Goal: Task Accomplishment & Management: Use online tool/utility

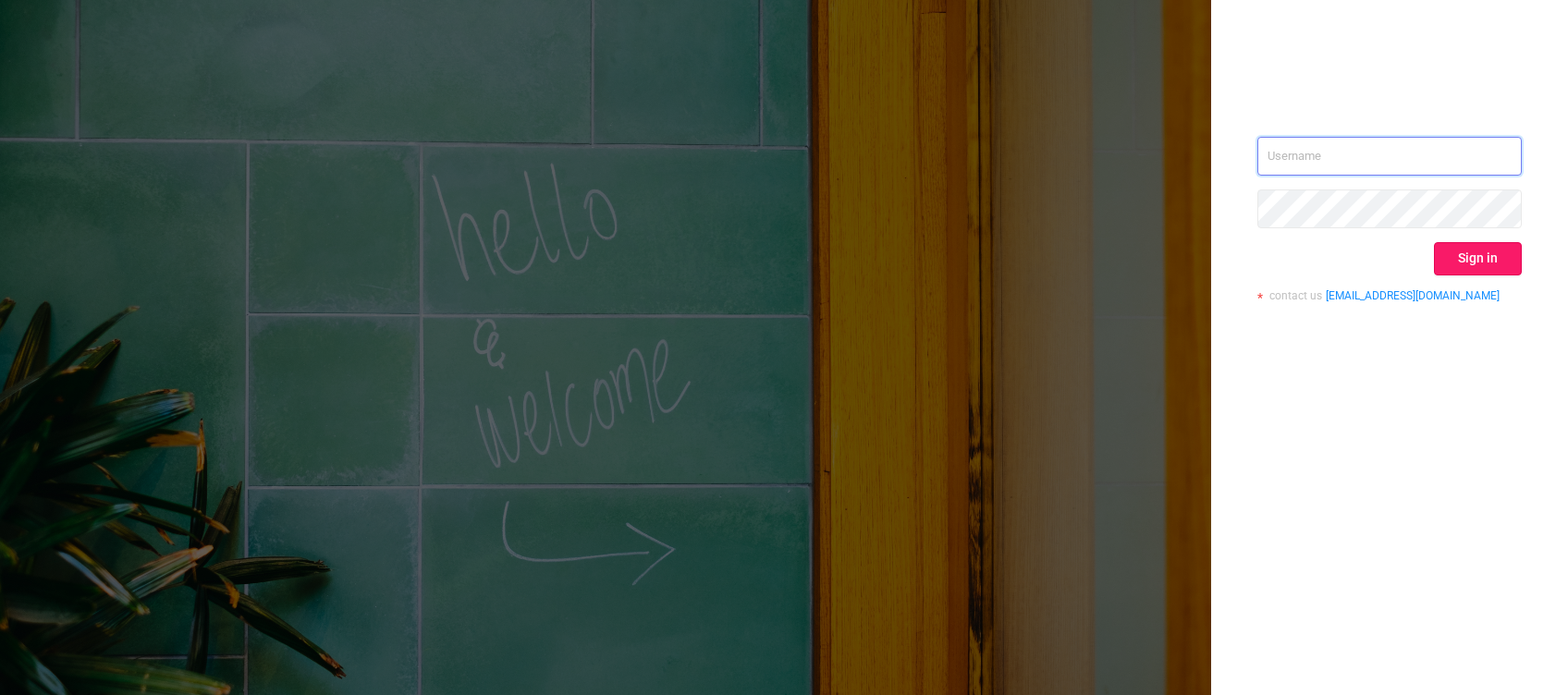
type input "[PERSON_NAME][EMAIL_ADDRESS][DOMAIN_NAME]"
click at [1448, 250] on button "Sign in" at bounding box center [1478, 259] width 88 height 33
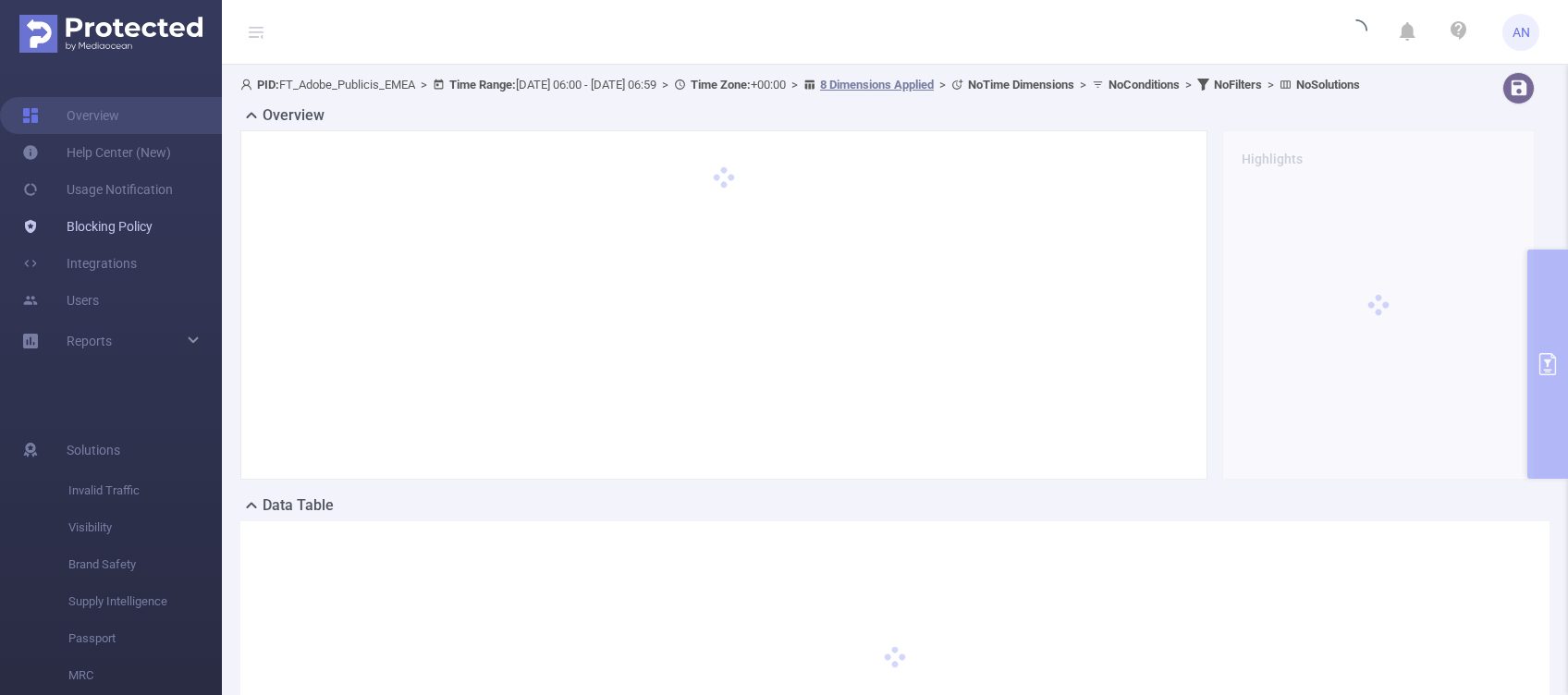
click at [103, 222] on link "Blocking Policy" at bounding box center [87, 226] width 130 height 37
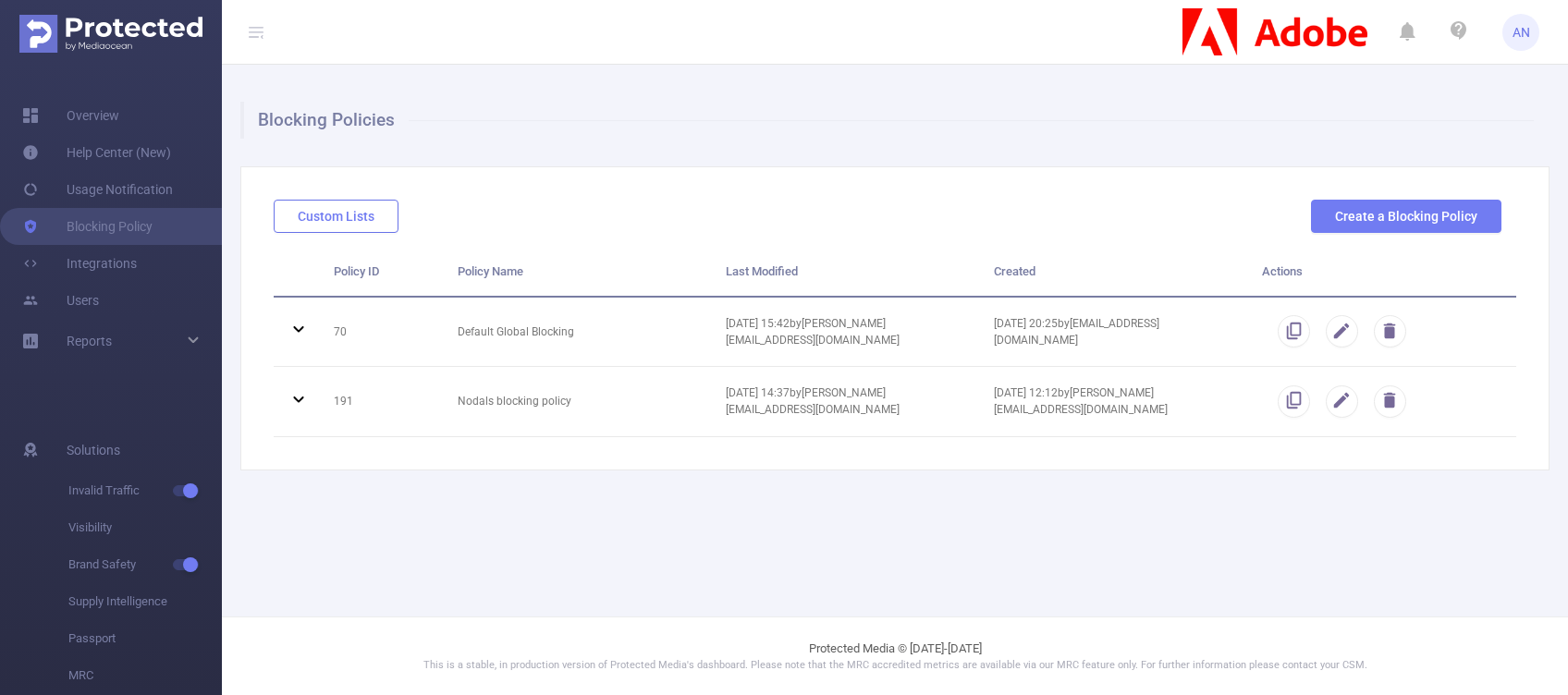
click at [373, 217] on button "Custom Lists" at bounding box center [335, 217] width 125 height 33
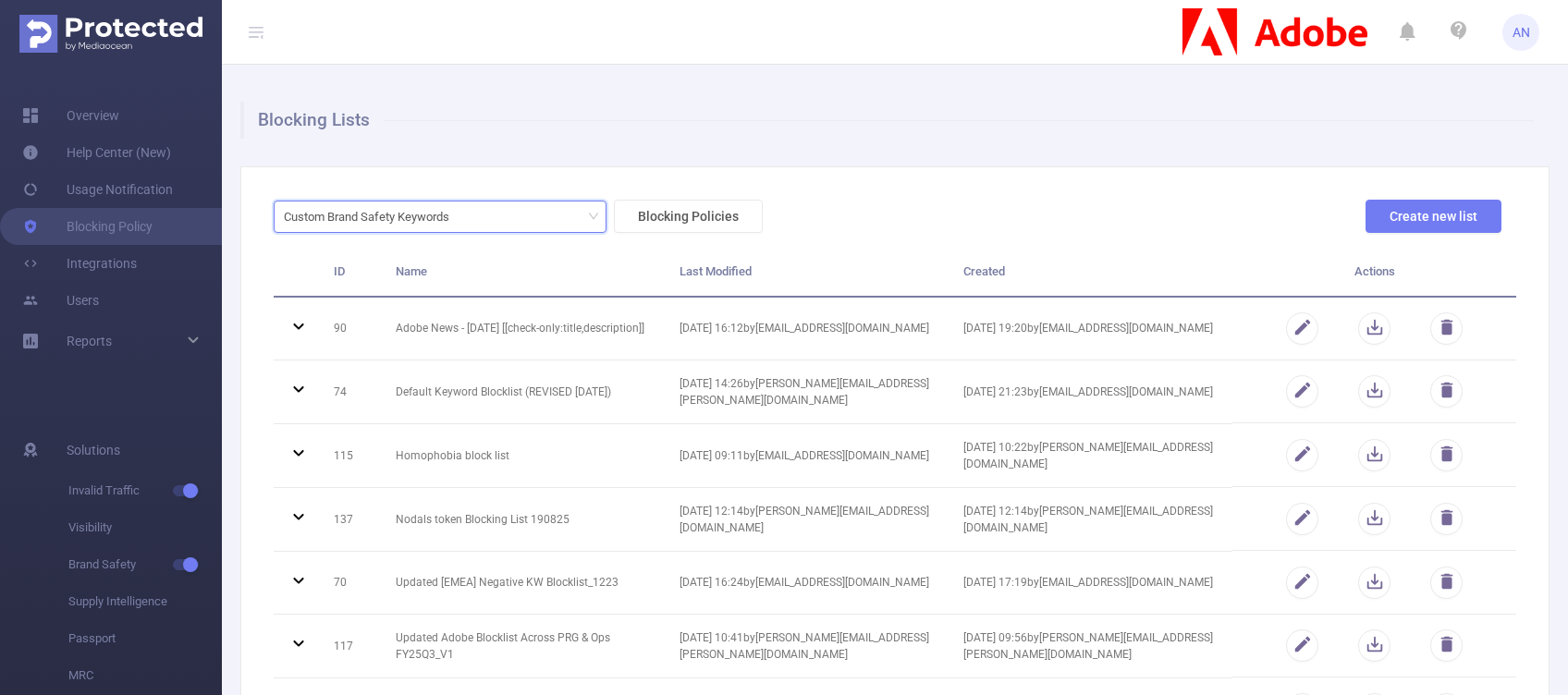
click at [373, 217] on div "Custom Brand Safety Keywords" at bounding box center [373, 216] width 178 height 30
click at [483, 209] on div "Custom Brand Safety Keywords" at bounding box center [439, 216] width 313 height 30
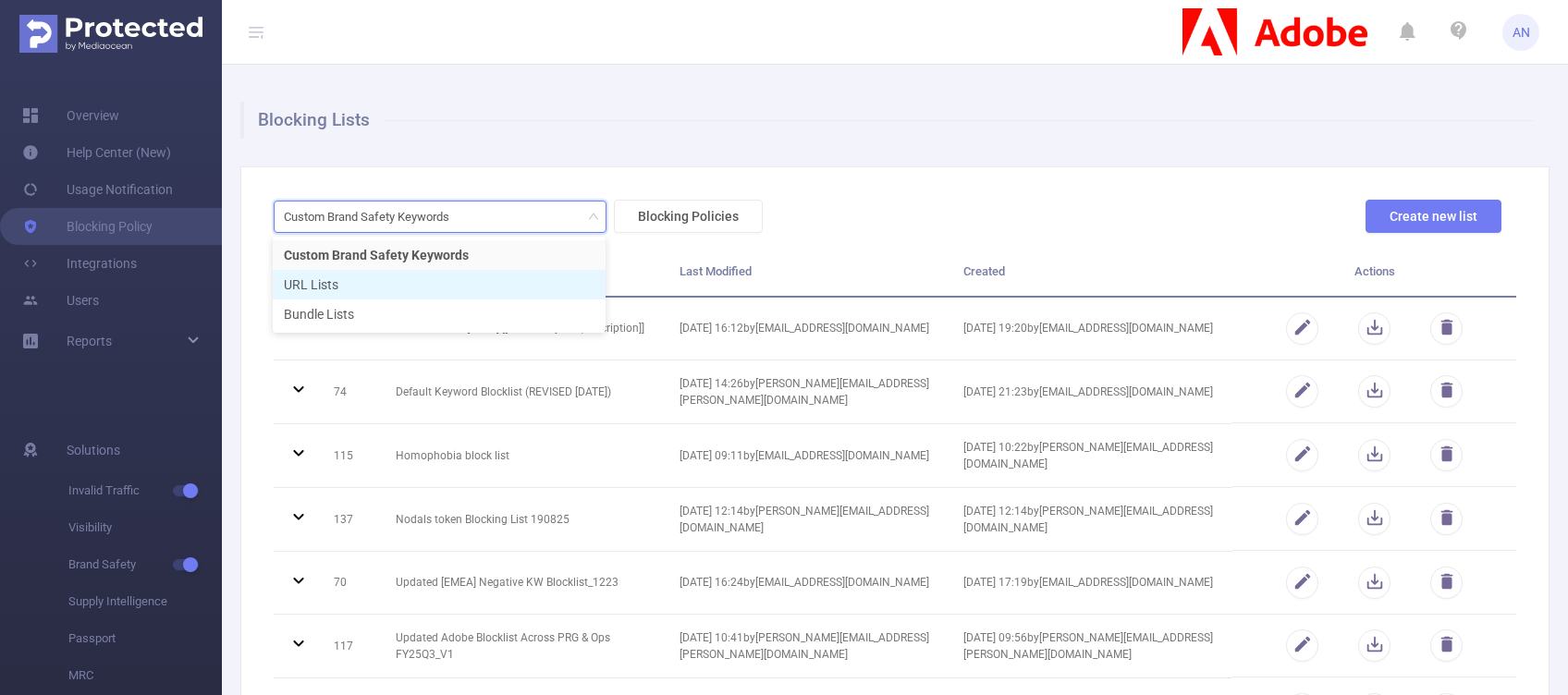
click at [415, 281] on li "URL Lists" at bounding box center [438, 284] width 332 height 29
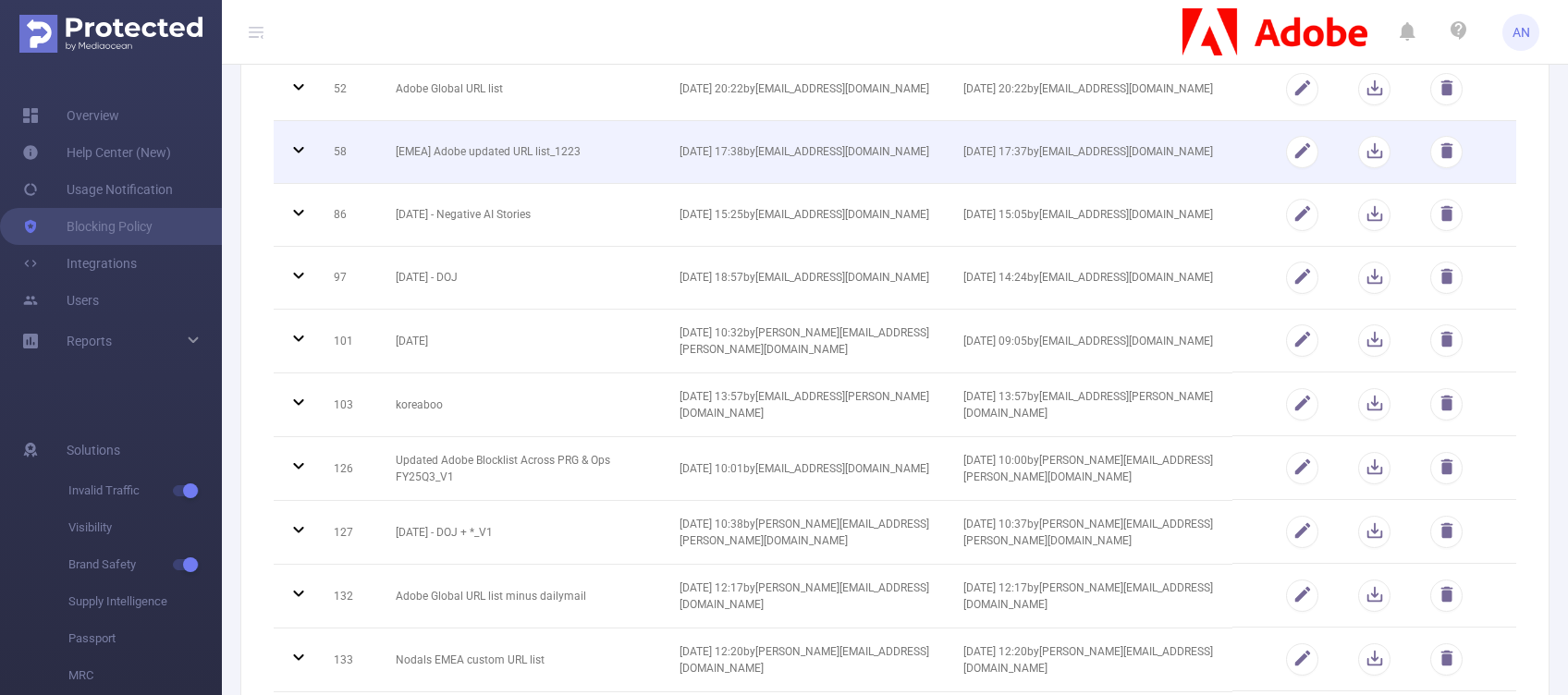
scroll to position [508, 0]
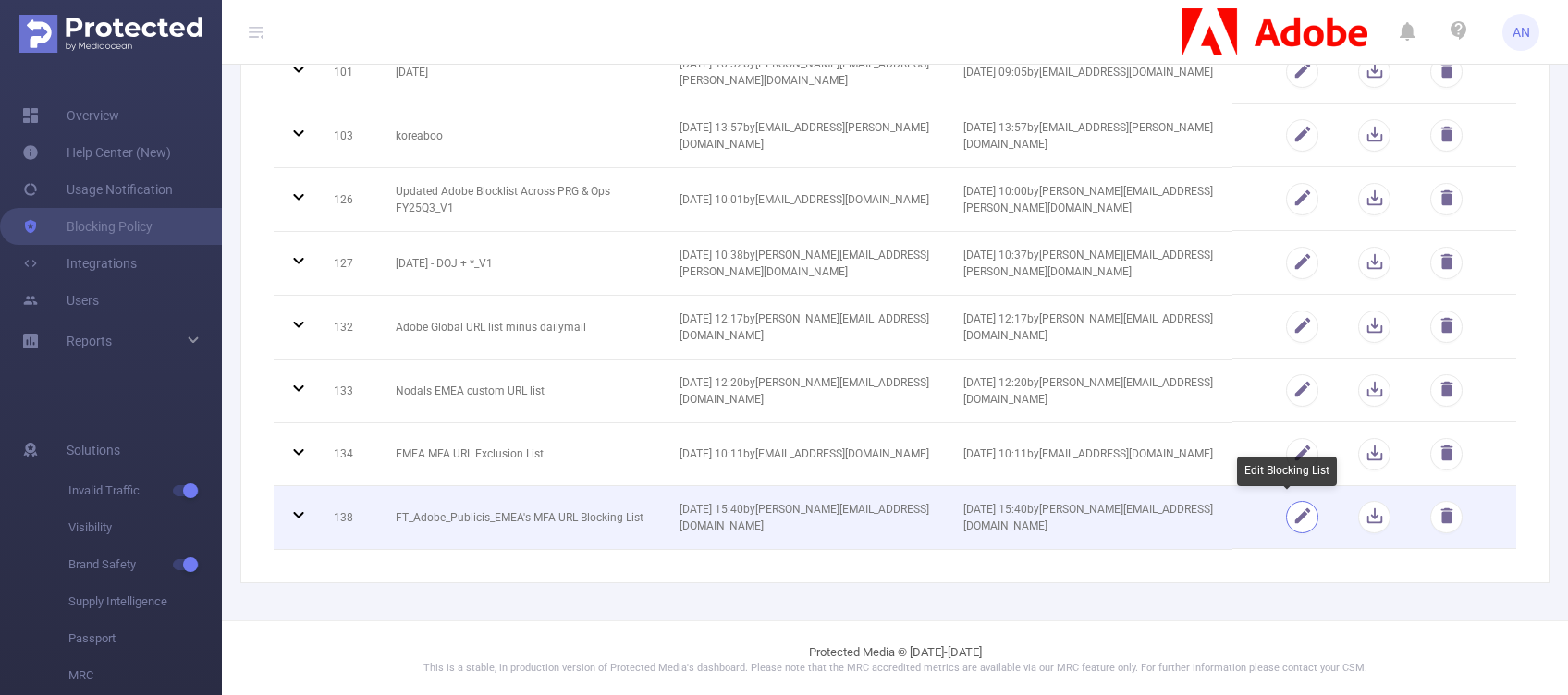
click at [1286, 513] on button "button" at bounding box center [1301, 517] width 32 height 32
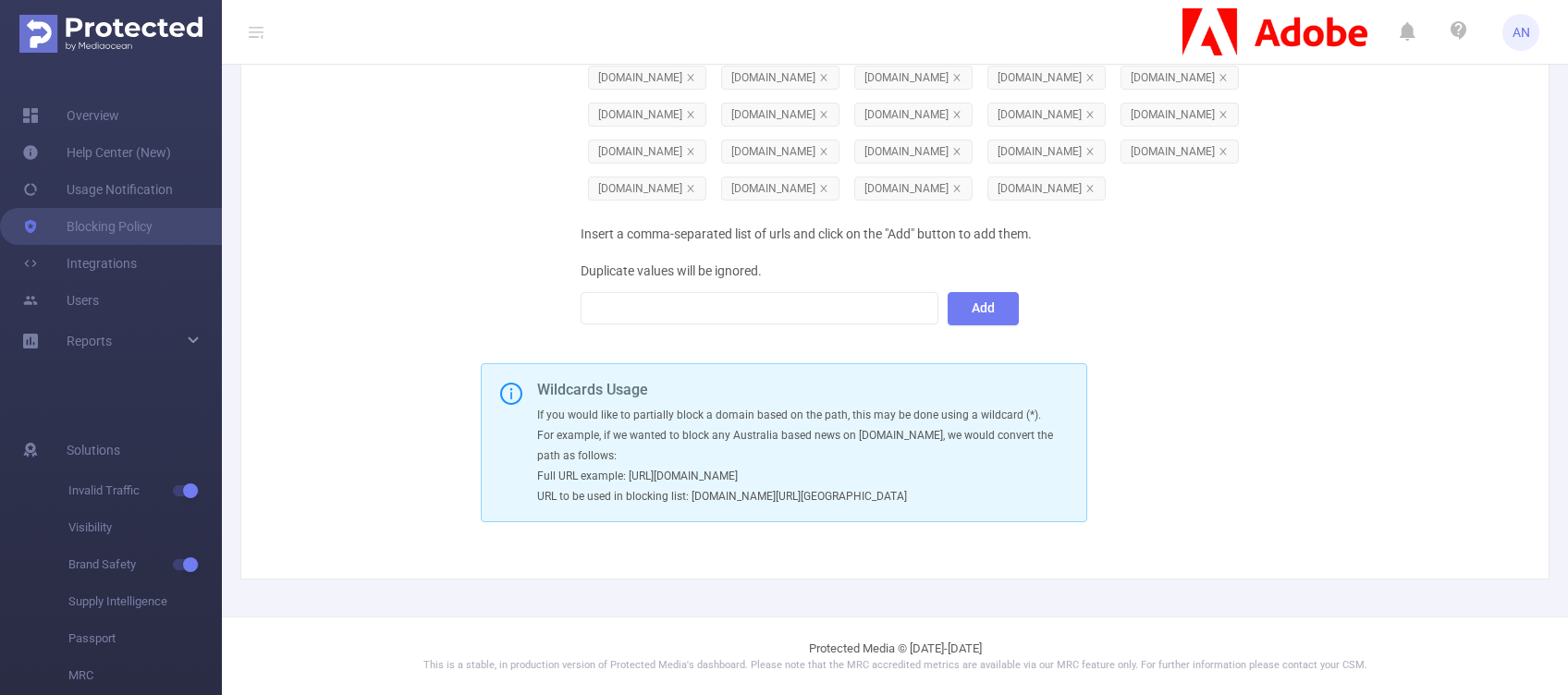
scroll to position [6567, 0]
click at [1248, 316] on div "Insert a comma-separated list of urls and click on the "Add" button to add them…" at bounding box center [938, 271] width 716 height 111
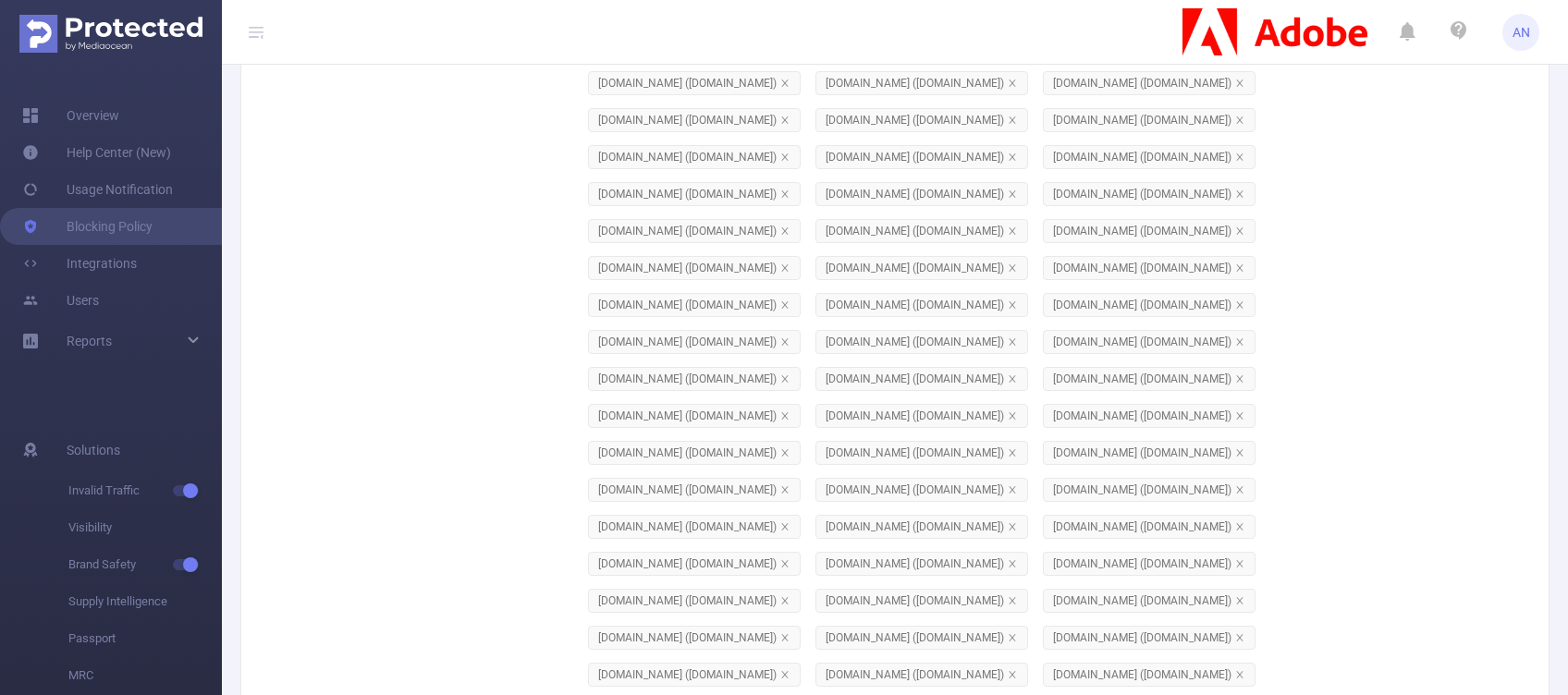
scroll to position [1933, 0]
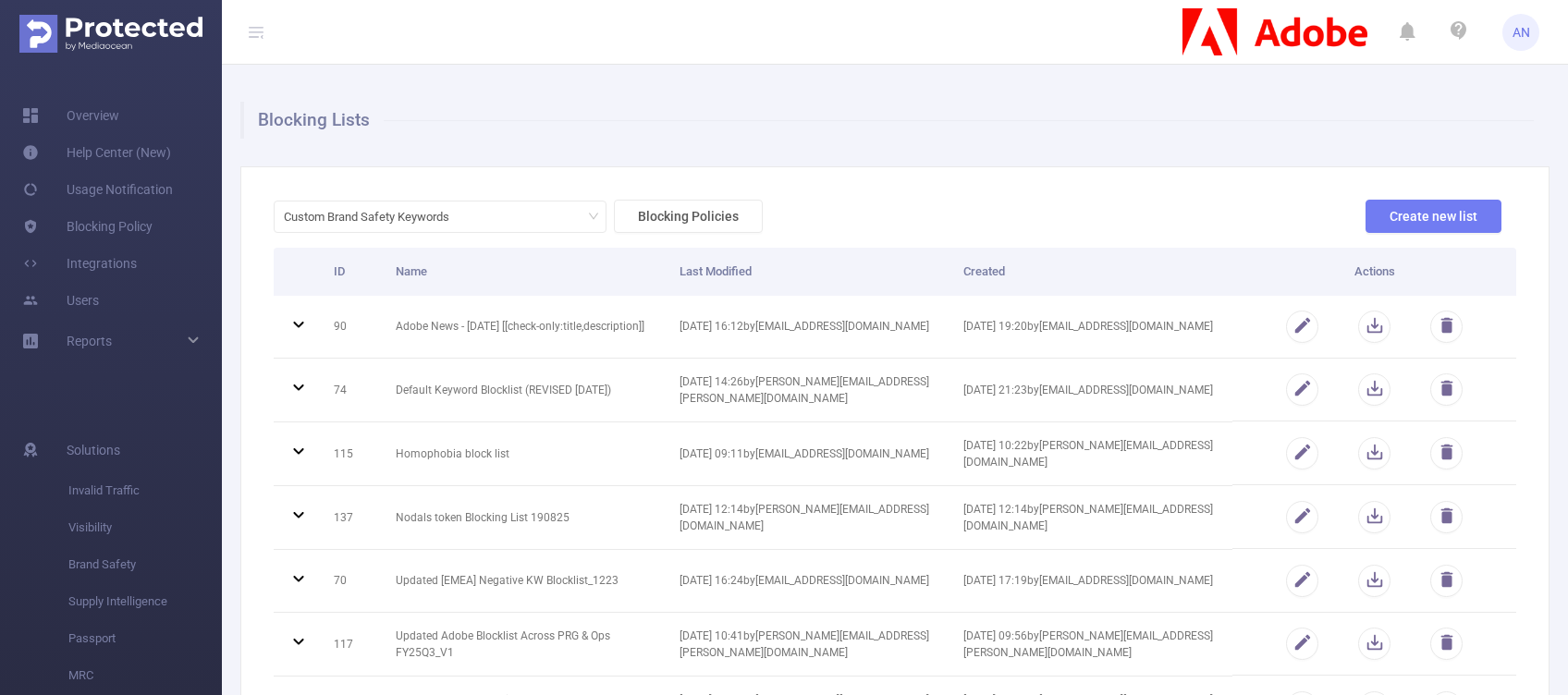
click at [650, 88] on div "Blocking Lists Custom Brand Safety Keywords Blocking Policies Create new list I…" at bounding box center [894, 437] width 1345 height 746
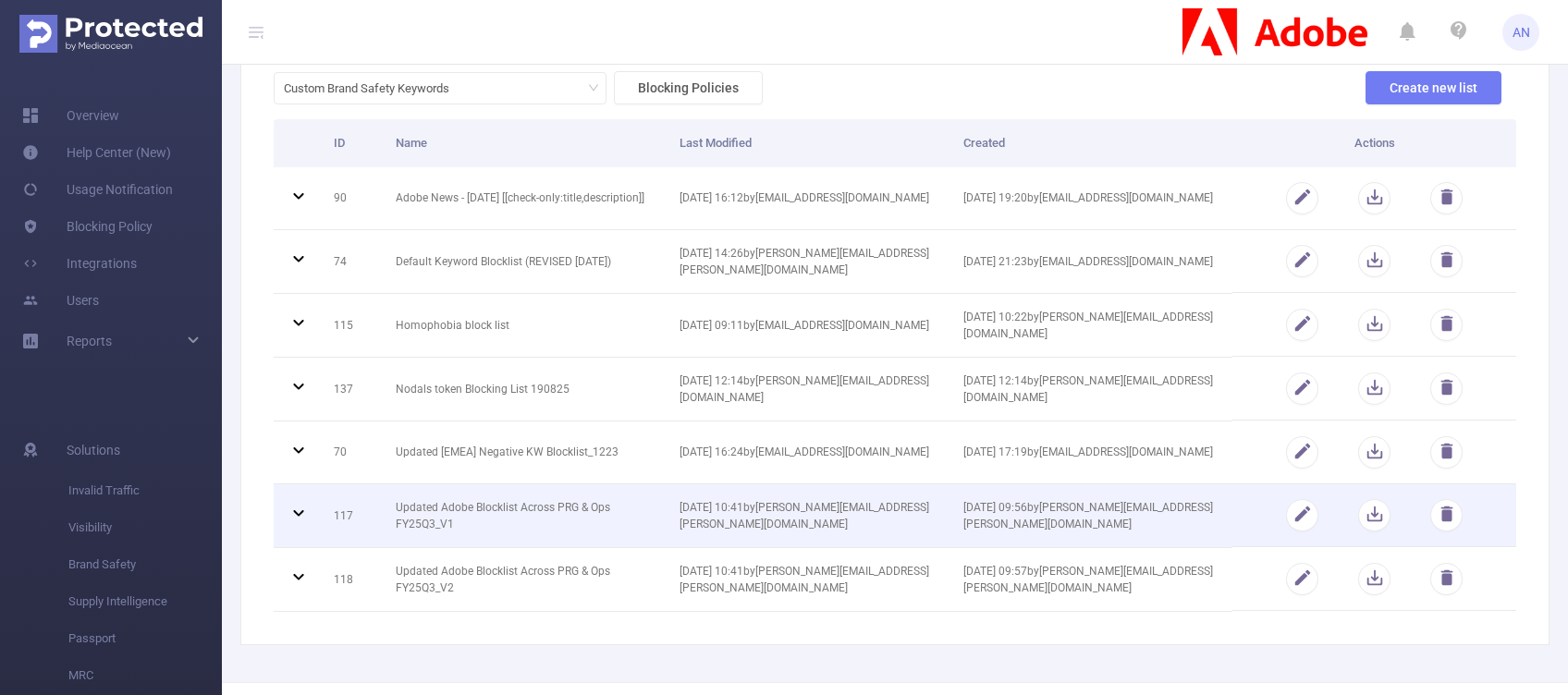
scroll to position [192, 0]
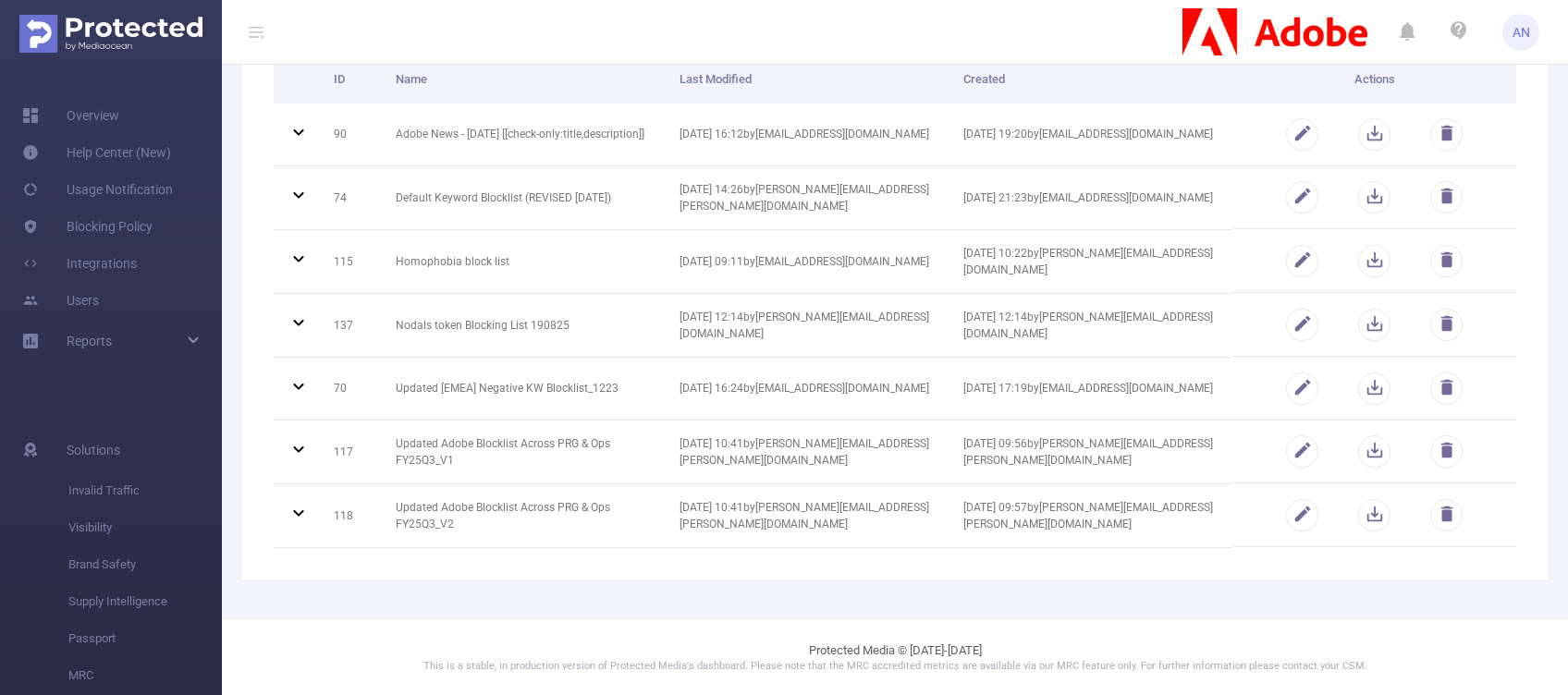
click at [552, 584] on div "Blocking Lists Custom Brand Safety Keywords Blocking Policies Create new list I…" at bounding box center [894, 245] width 1345 height 746
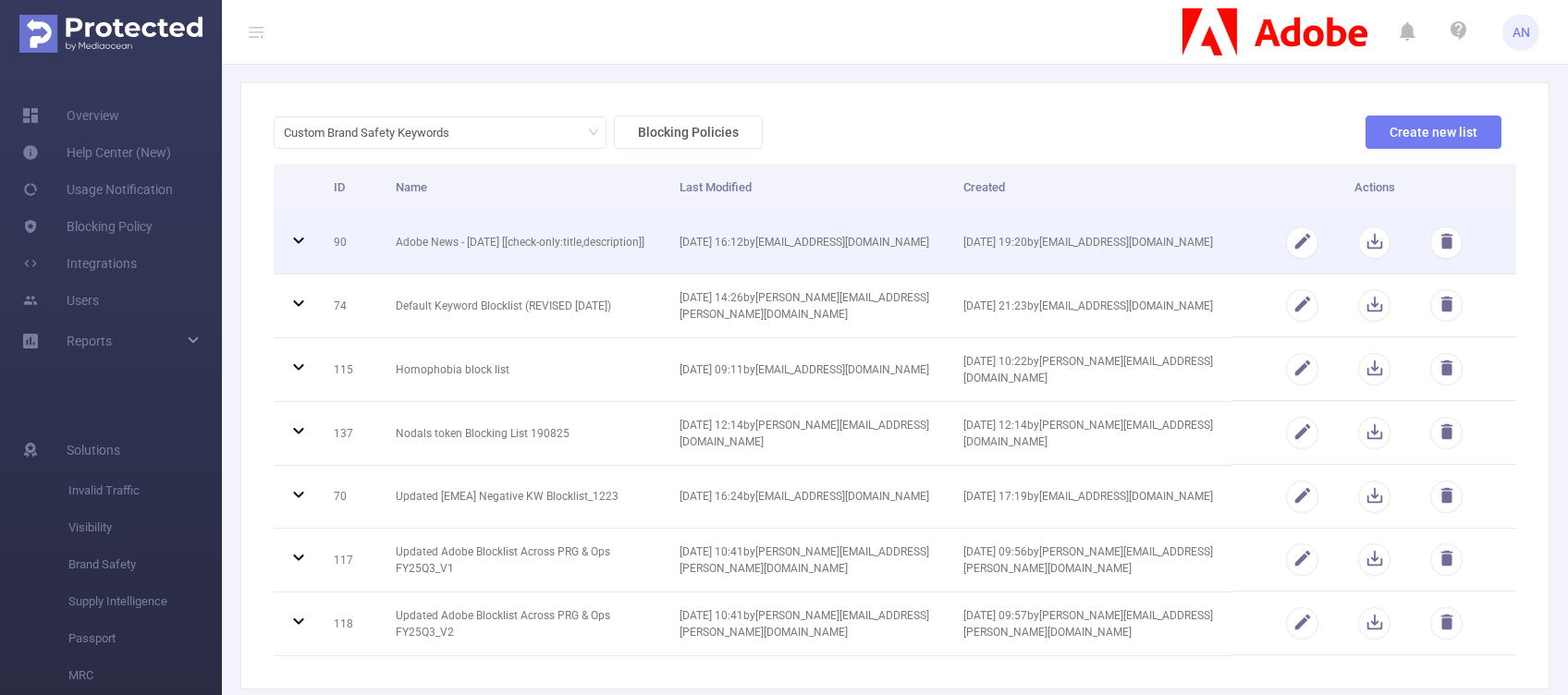
scroll to position [123, 0]
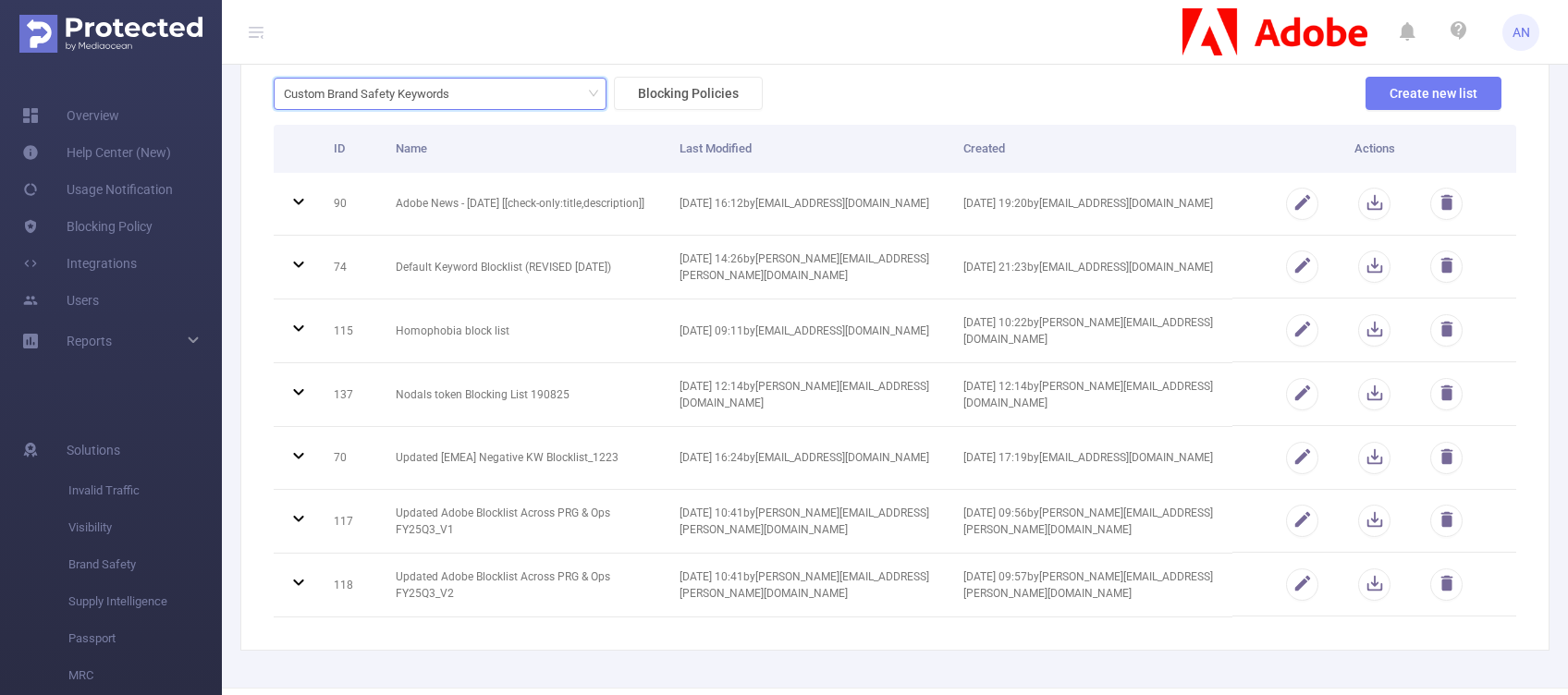
click at [443, 96] on div "Custom Brand Safety Keywords" at bounding box center [373, 93] width 178 height 30
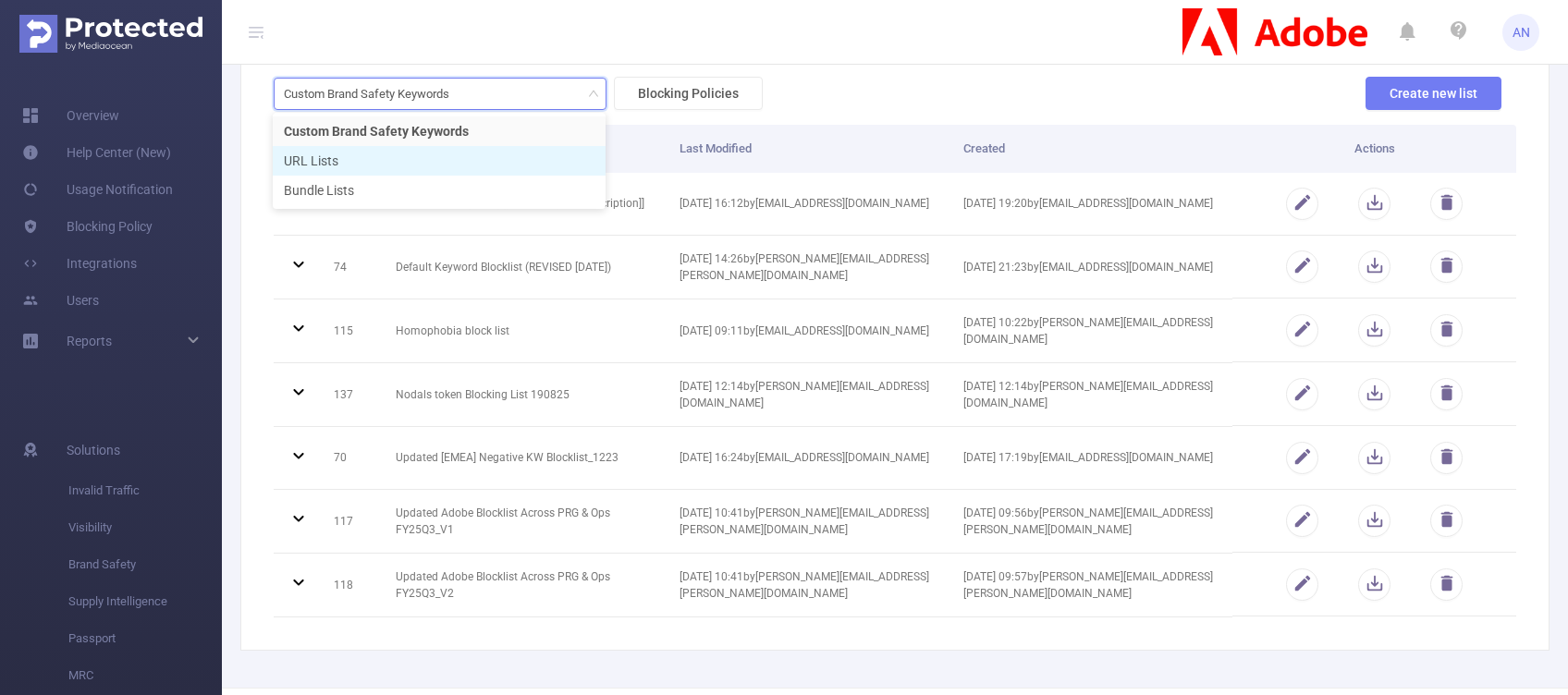
click at [430, 161] on li "URL Lists" at bounding box center [438, 161] width 332 height 29
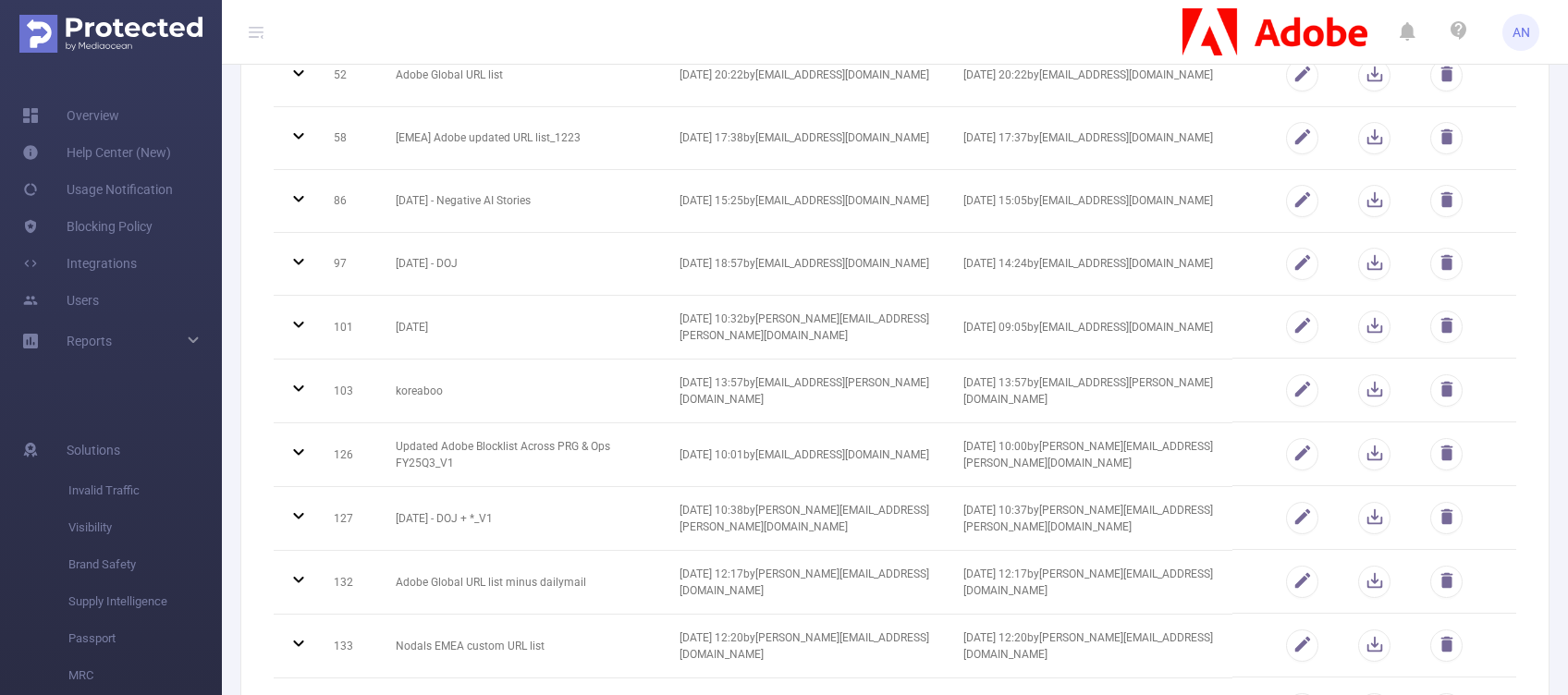
scroll to position [507, 0]
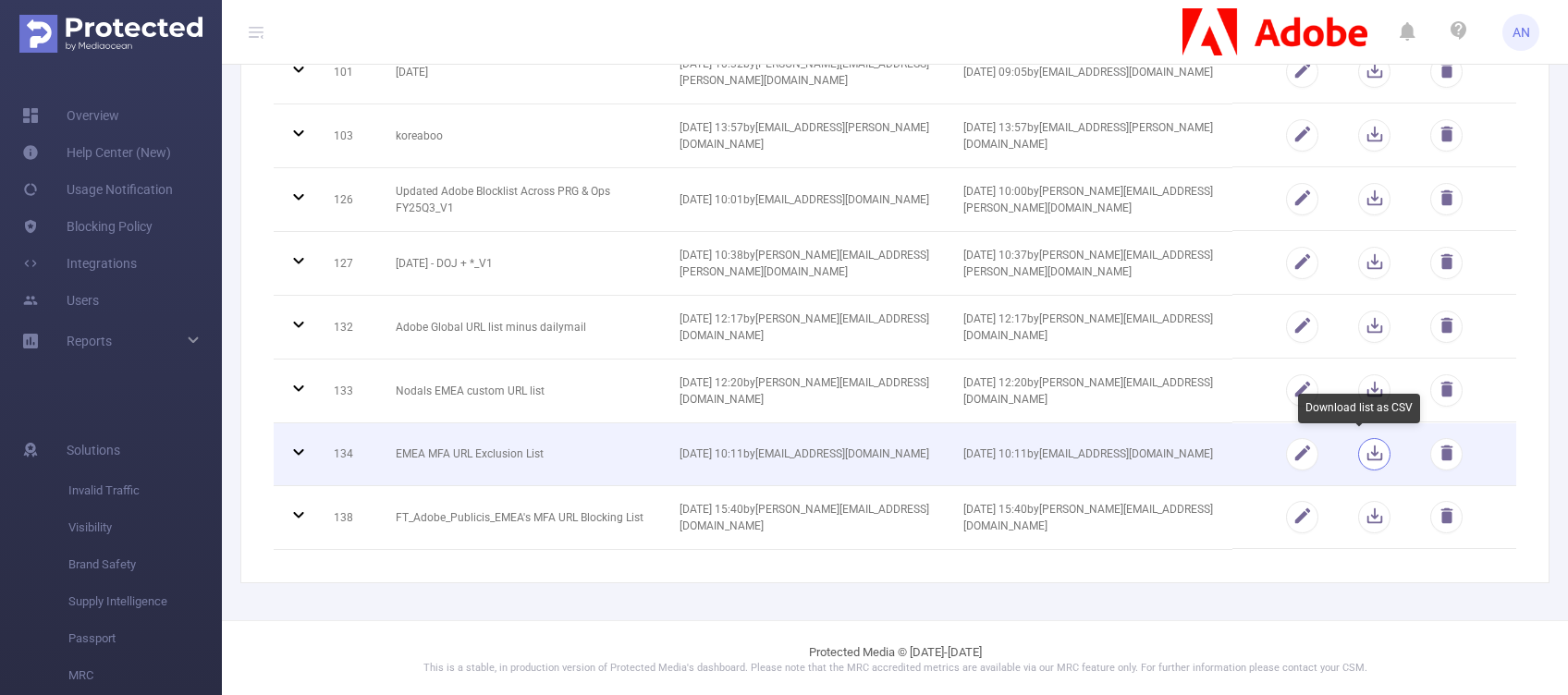
click at [1360, 451] on button "button" at bounding box center [1374, 454] width 32 height 32
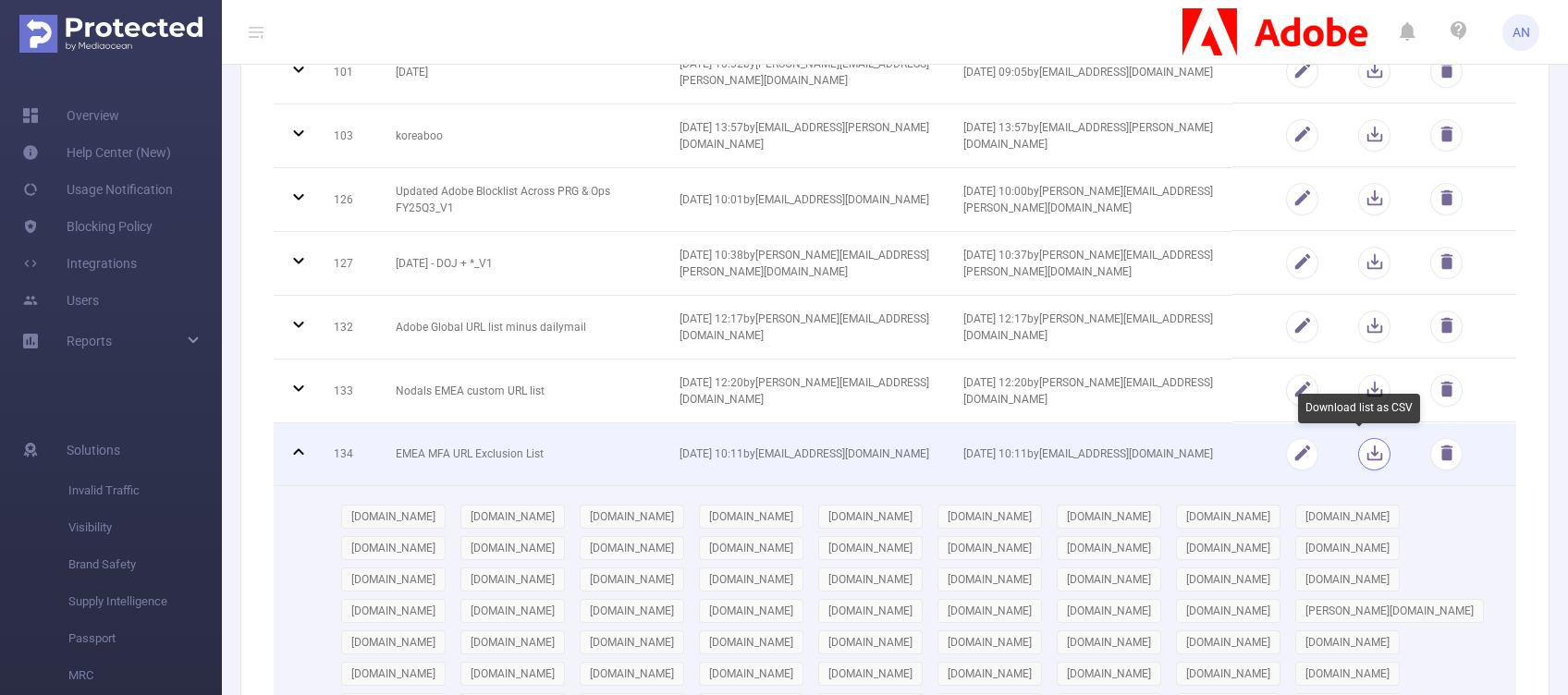
click at [1360, 451] on button "button" at bounding box center [1374, 454] width 32 height 32
